Goal: Task Accomplishment & Management: Use online tool/utility

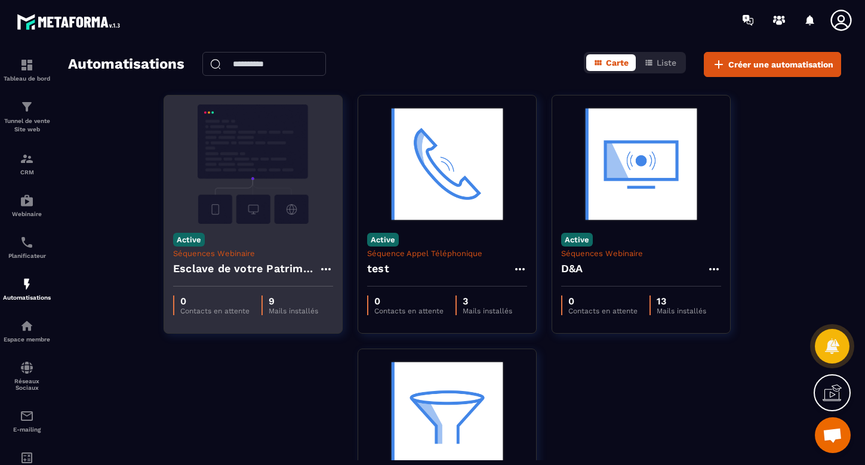
click at [235, 186] on img at bounding box center [253, 163] width 160 height 119
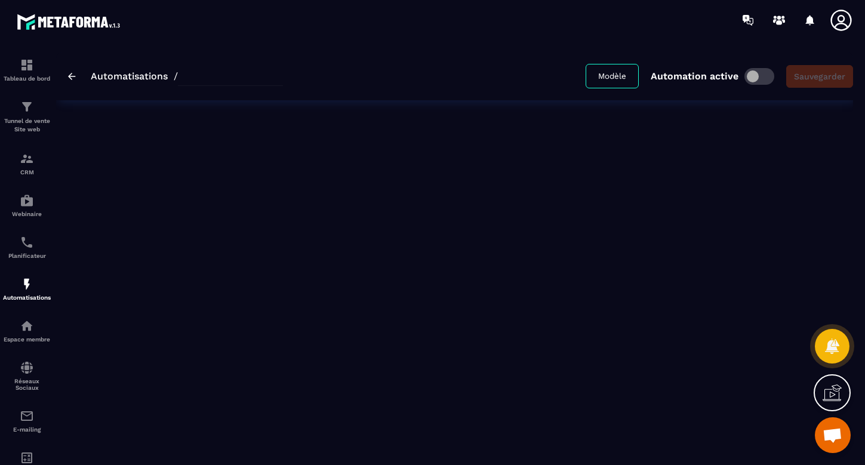
type input "**********"
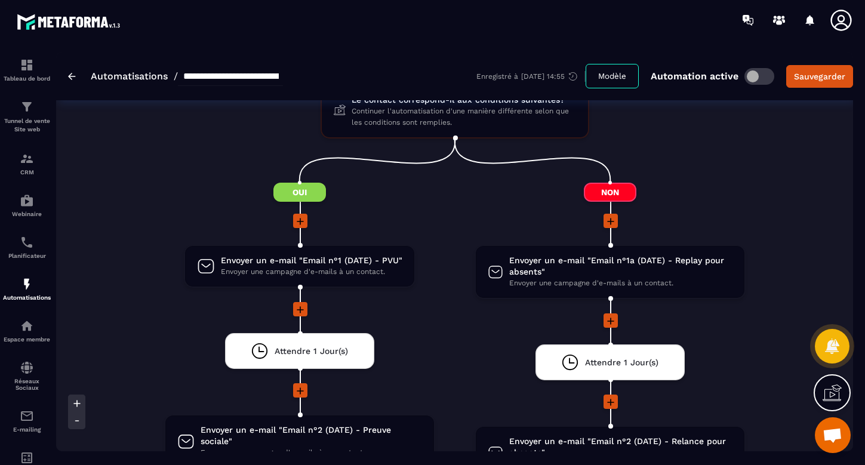
scroll to position [737, 0]
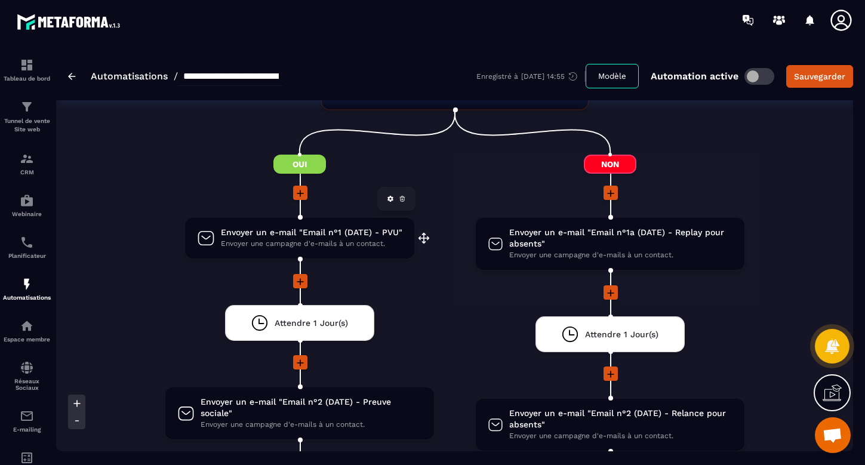
click at [338, 233] on span "Envoyer un e-mail "Email n°1 (DATE) - PVU"" at bounding box center [311, 232] width 181 height 11
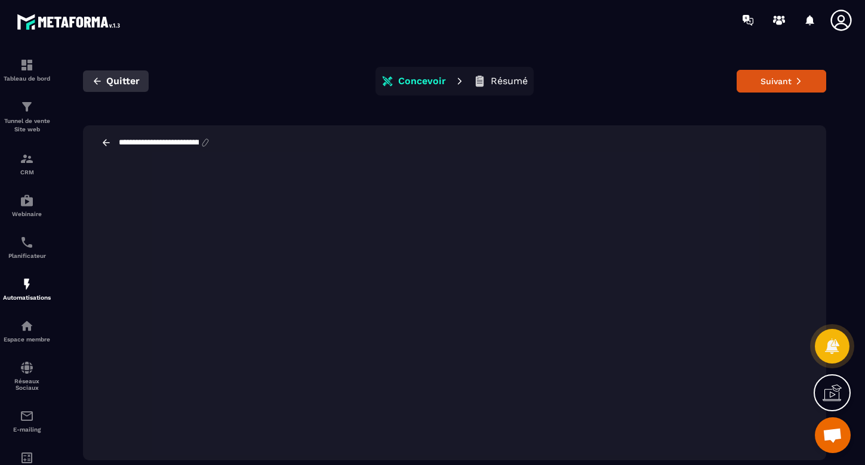
click at [110, 79] on span "Quitter" at bounding box center [122, 81] width 33 height 12
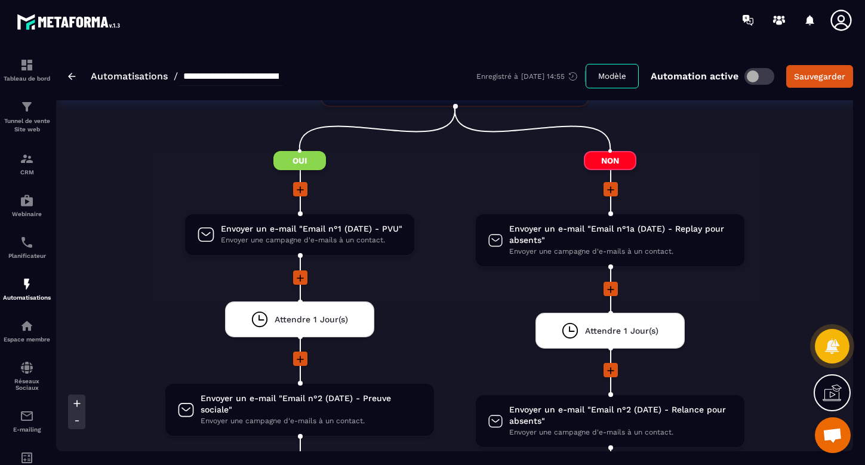
scroll to position [741, 0]
click at [302, 189] on icon at bounding box center [300, 189] width 12 height 12
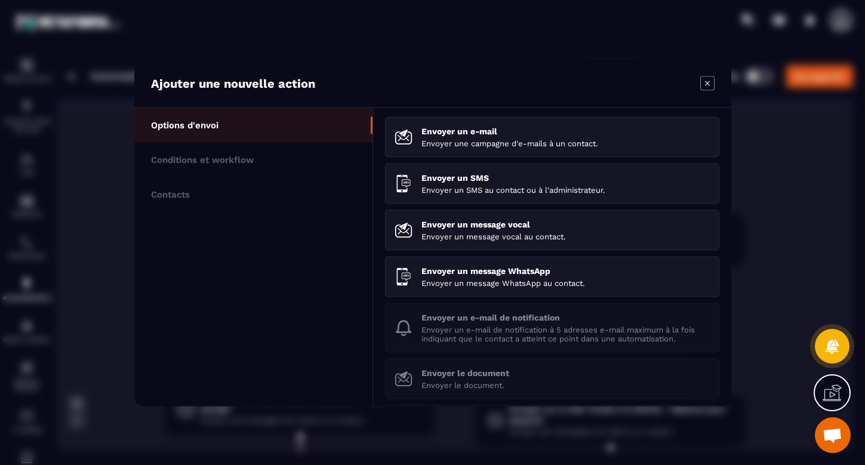
click at [703, 85] on icon "Modal window" at bounding box center [707, 83] width 14 height 14
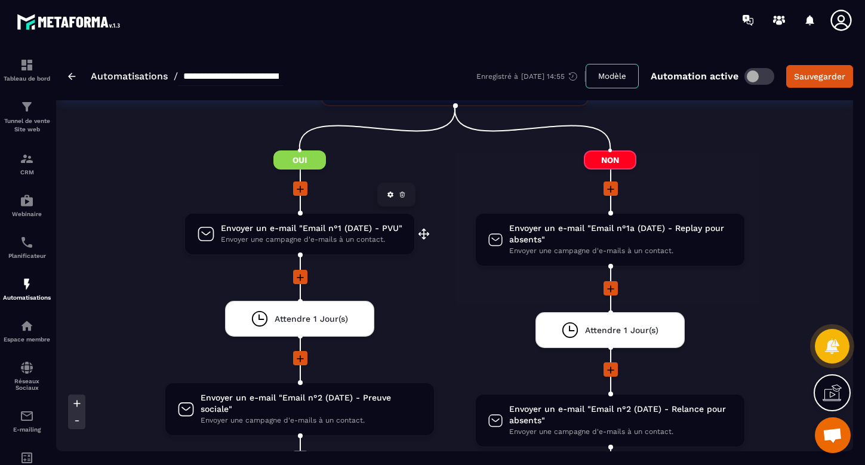
click at [296, 234] on span "Envoyer une campagne d'e-mails à un contact." at bounding box center [311, 239] width 181 height 11
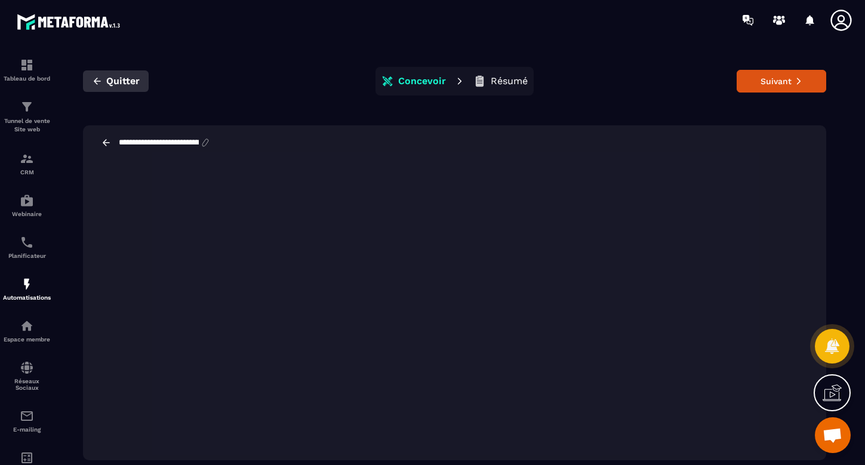
click at [107, 85] on span "Quitter" at bounding box center [122, 81] width 33 height 12
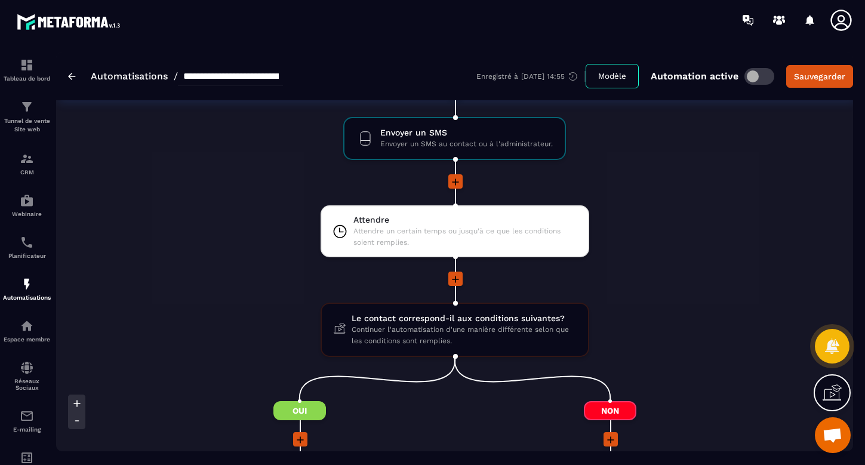
scroll to position [490, 0]
click at [460, 319] on span "Le contact correspond-il aux conditions suivantes?" at bounding box center [464, 318] width 224 height 11
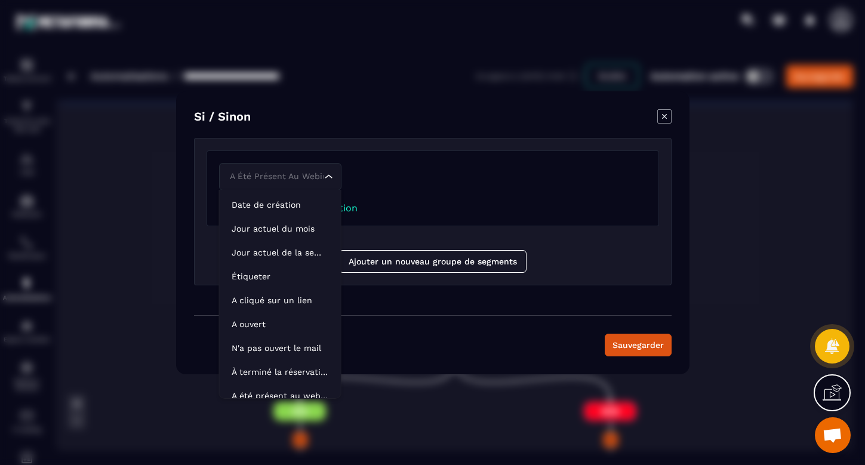
click at [347, 176] on div "A été présent au webinar Loading..." at bounding box center [432, 176] width 427 height 27
click at [401, 193] on div "A été présent au webinar Loading..." at bounding box center [432, 179] width 427 height 33
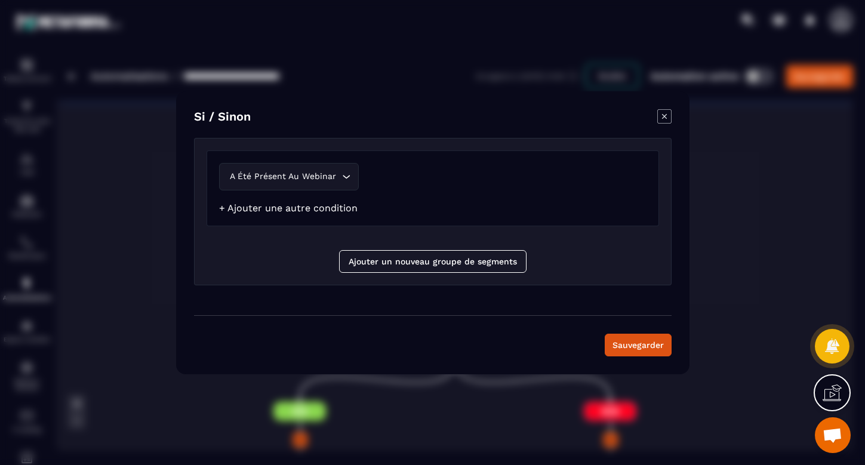
click at [334, 212] on link "+ Ajouter une autre condition" at bounding box center [288, 207] width 138 height 11
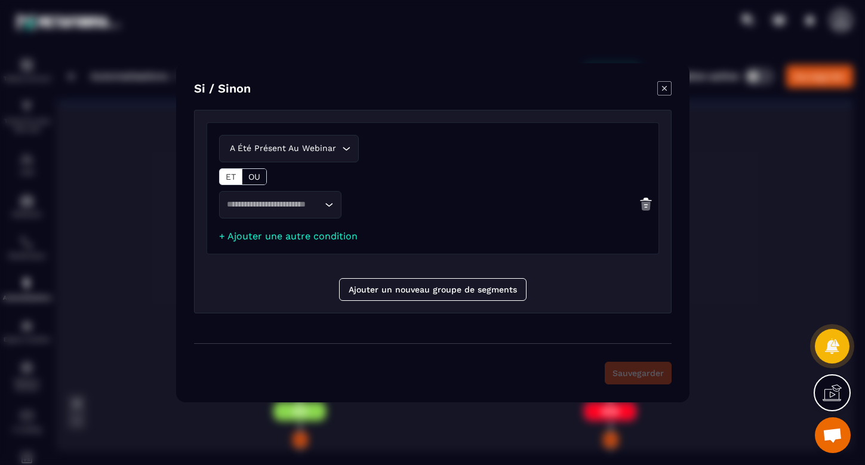
click at [327, 206] on icon "Search for option" at bounding box center [328, 205] width 12 height 12
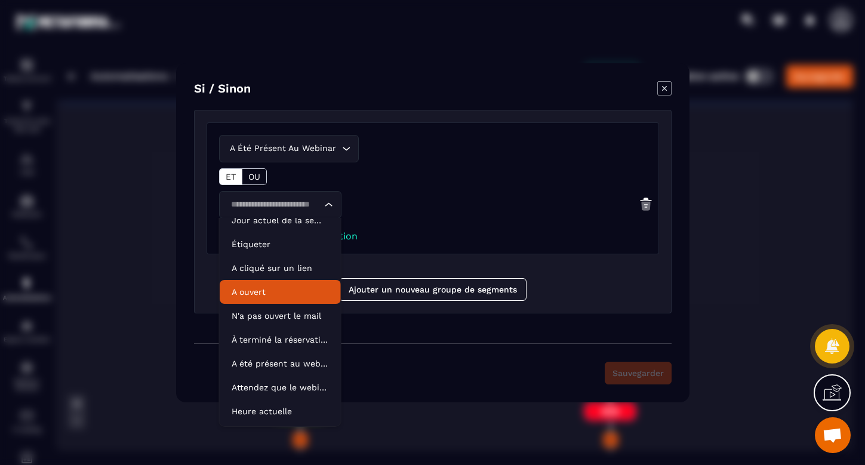
scroll to position [60, 0]
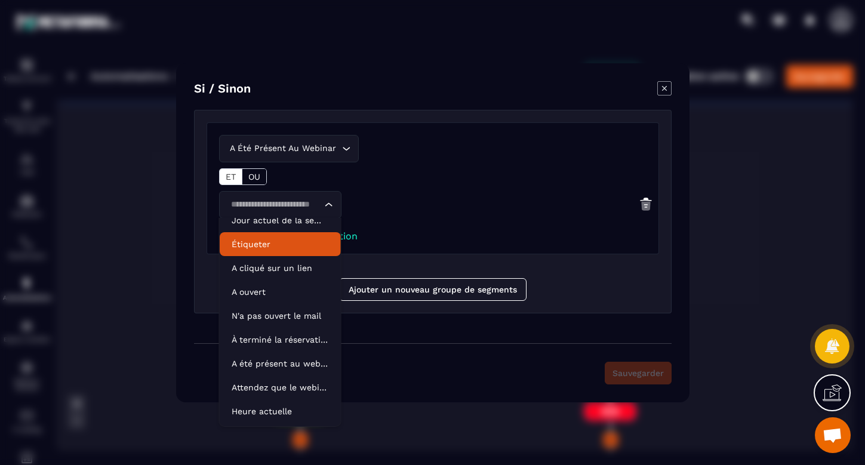
click at [267, 247] on p "Étiqueter" at bounding box center [280, 244] width 97 height 12
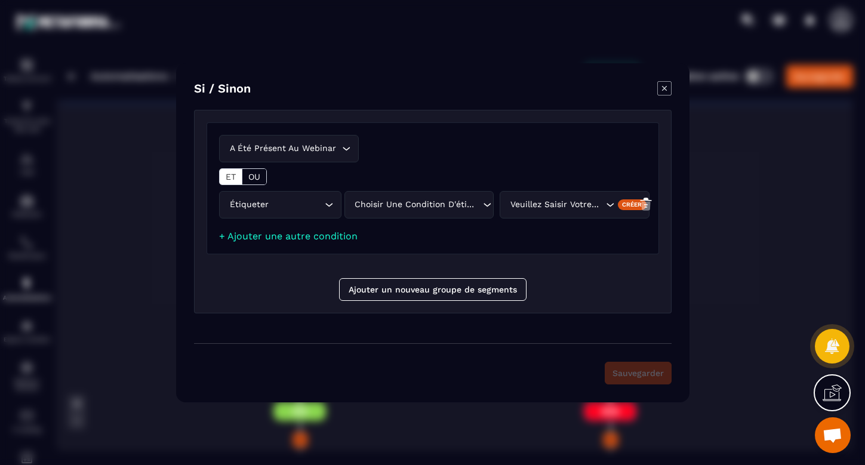
click at [483, 202] on icon "Search for option" at bounding box center [487, 205] width 12 height 12
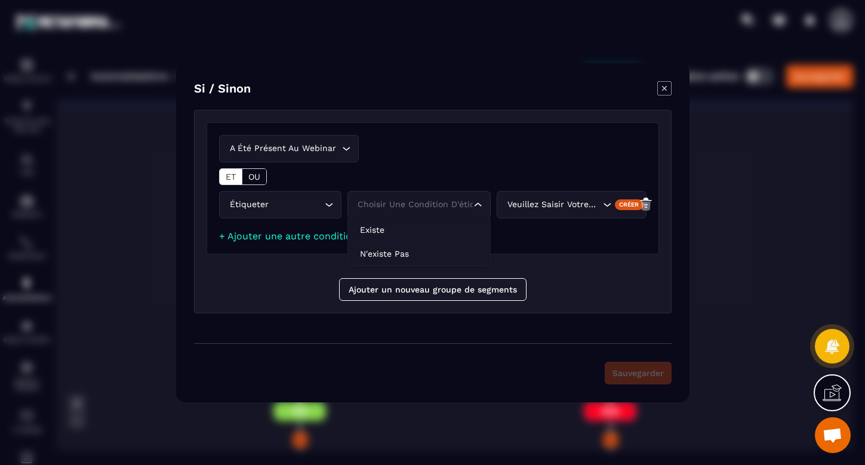
click at [606, 202] on icon "Search for option" at bounding box center [607, 205] width 12 height 12
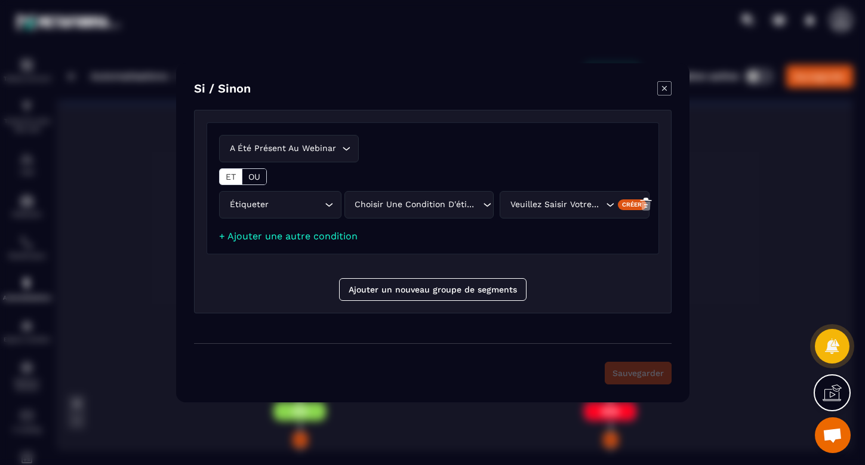
click at [580, 171] on div "A été présent au webinar Loading... ET OU" at bounding box center [432, 160] width 427 height 50
click at [664, 90] on icon "Modal window" at bounding box center [664, 88] width 14 height 14
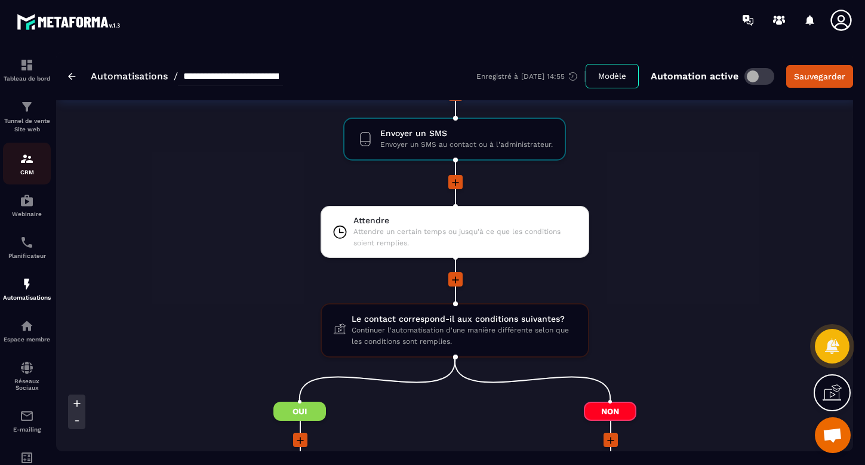
click at [26, 165] on img at bounding box center [27, 159] width 14 height 14
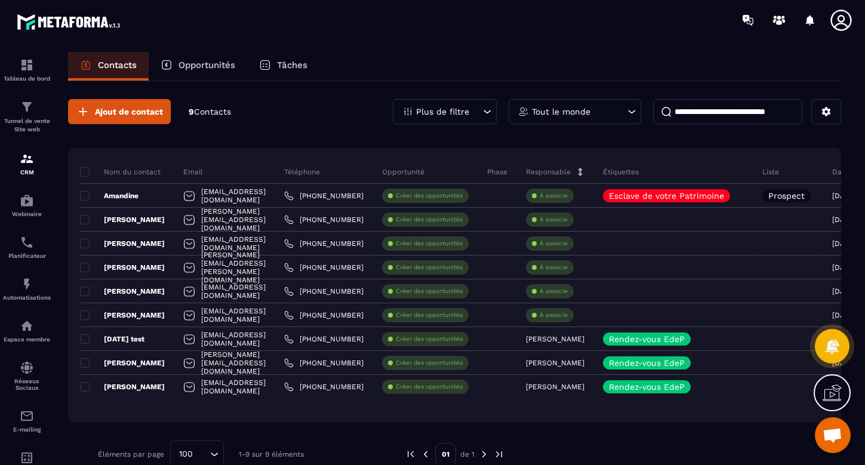
click at [293, 66] on p "Tâches" at bounding box center [292, 65] width 30 height 11
